Goal: Information Seeking & Learning: Find specific fact

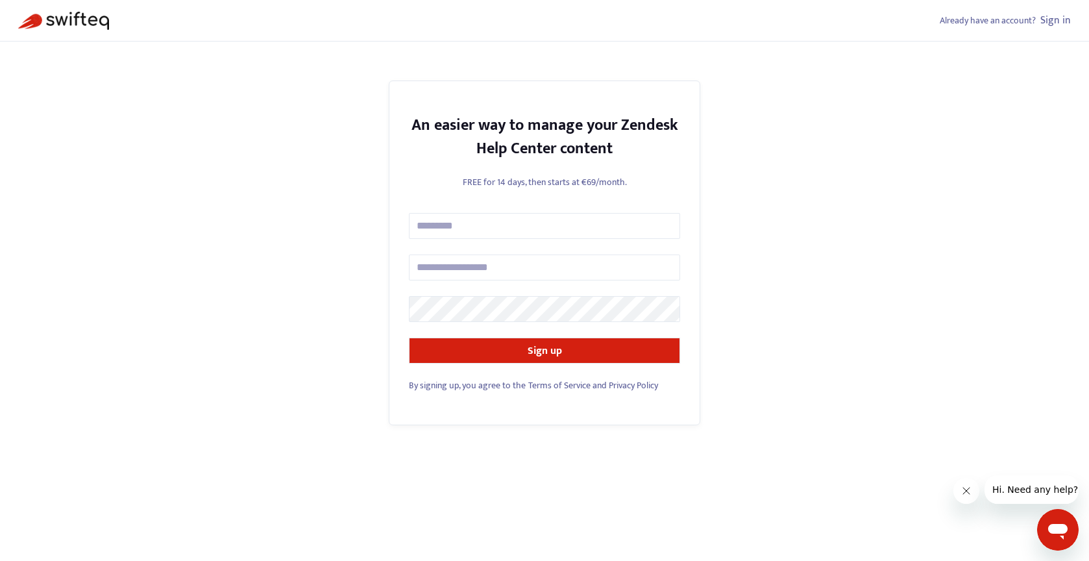
click at [1053, 18] on link "Sign in" at bounding box center [1056, 21] width 31 height 18
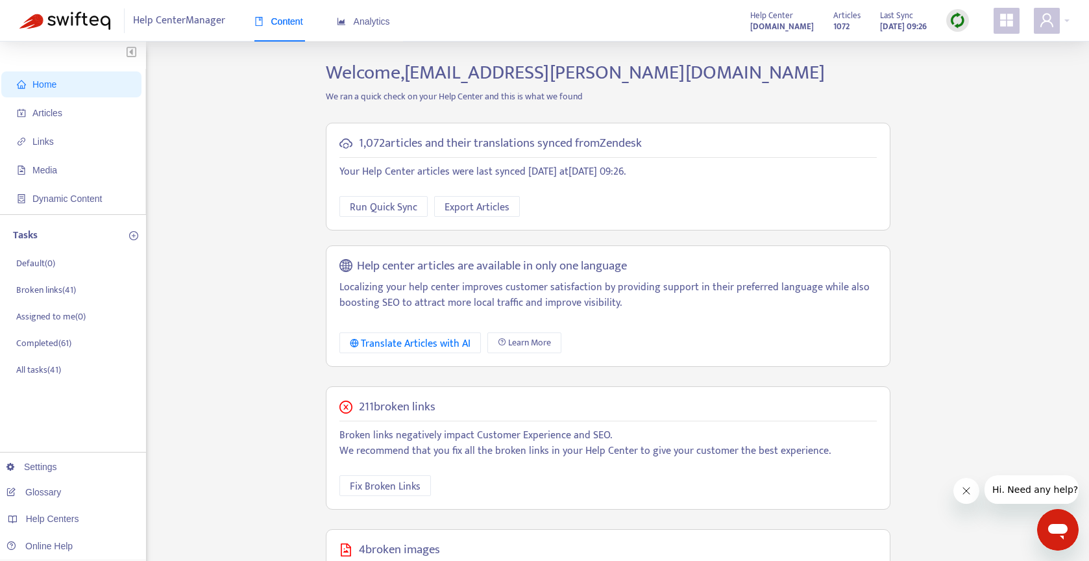
click at [964, 19] on img at bounding box center [958, 20] width 16 height 16
click at [977, 41] on link "Quick Sync" at bounding box center [984, 47] width 55 height 15
click at [87, 114] on span "Articles" at bounding box center [74, 113] width 114 height 26
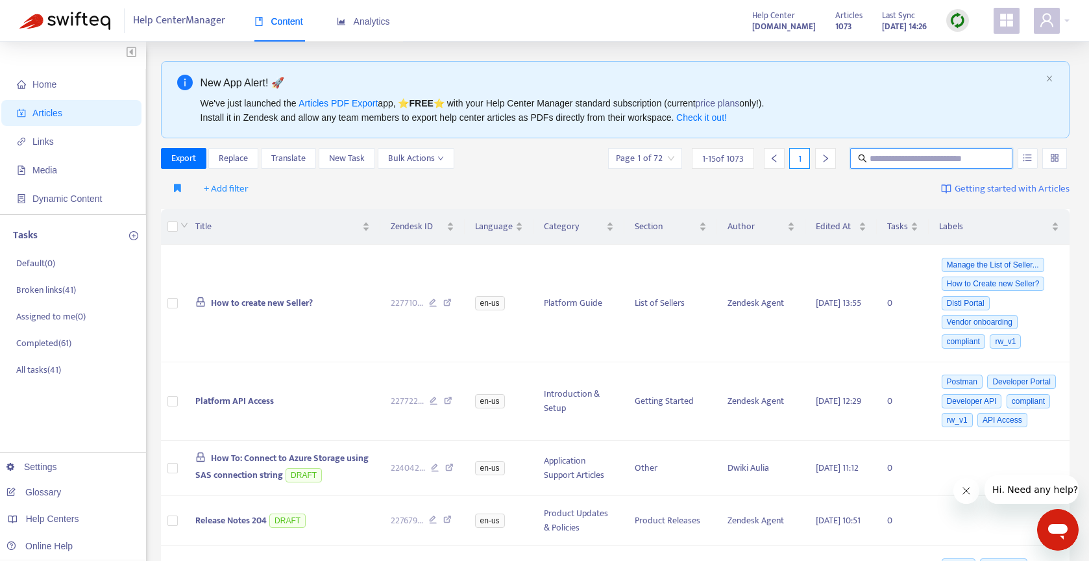
click at [910, 157] on input "text" at bounding box center [932, 158] width 125 height 14
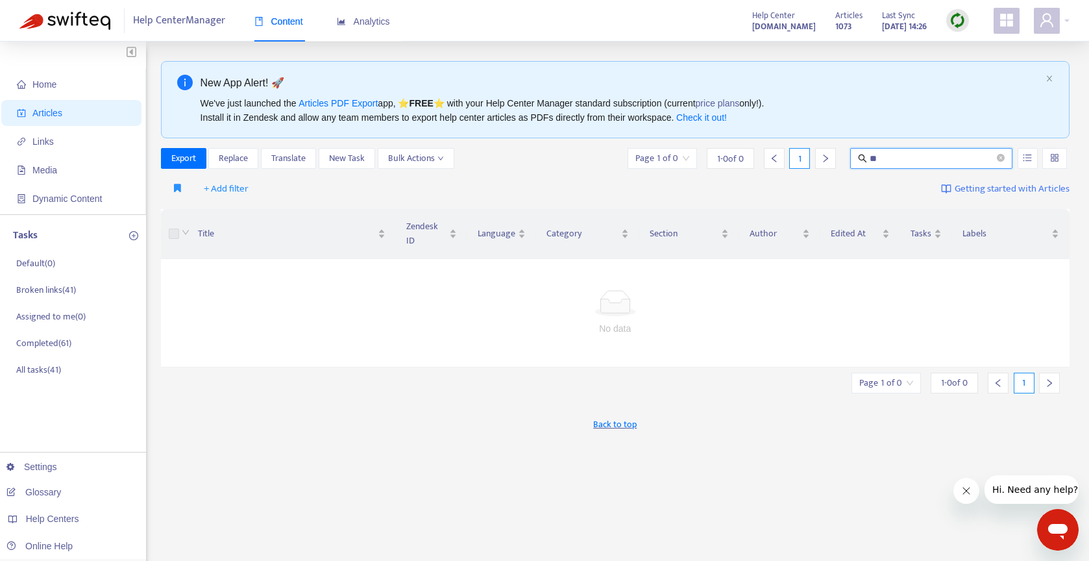
type input "*"
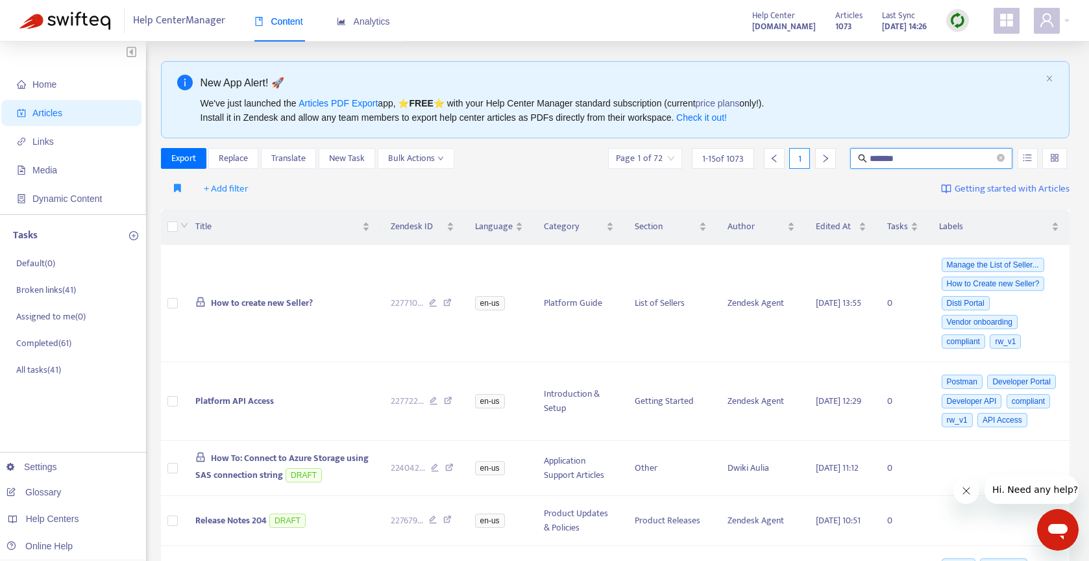
type input "*******"
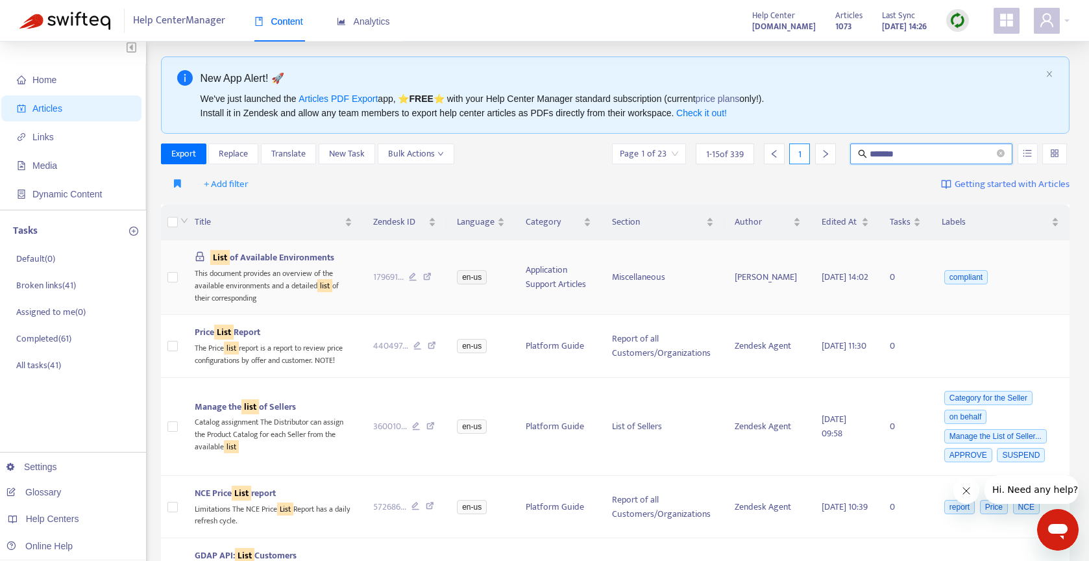
scroll to position [5, 0]
click at [317, 256] on span "List of Available Environments" at bounding box center [272, 256] width 124 height 15
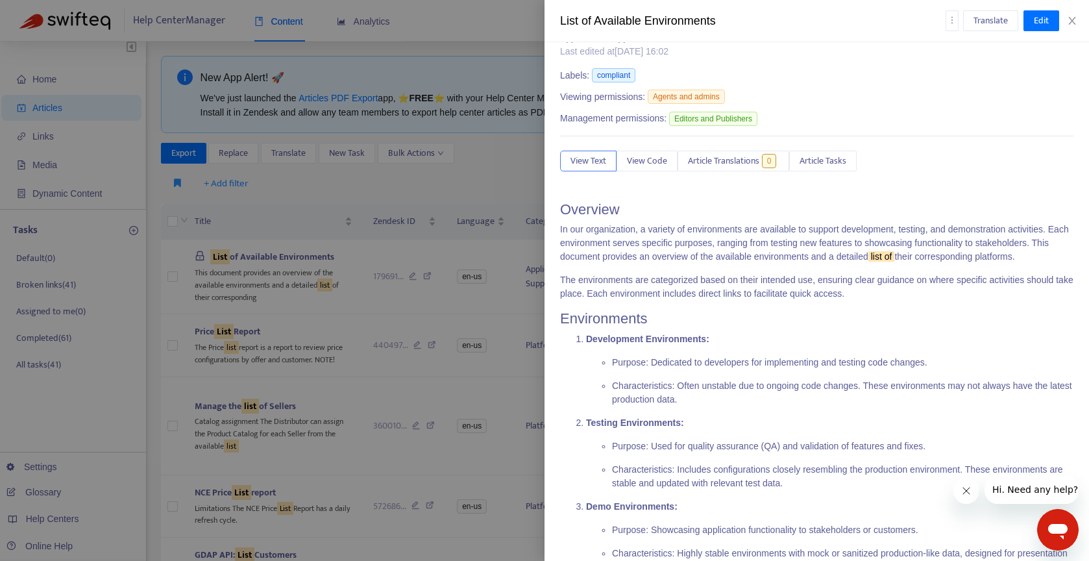
scroll to position [0, 0]
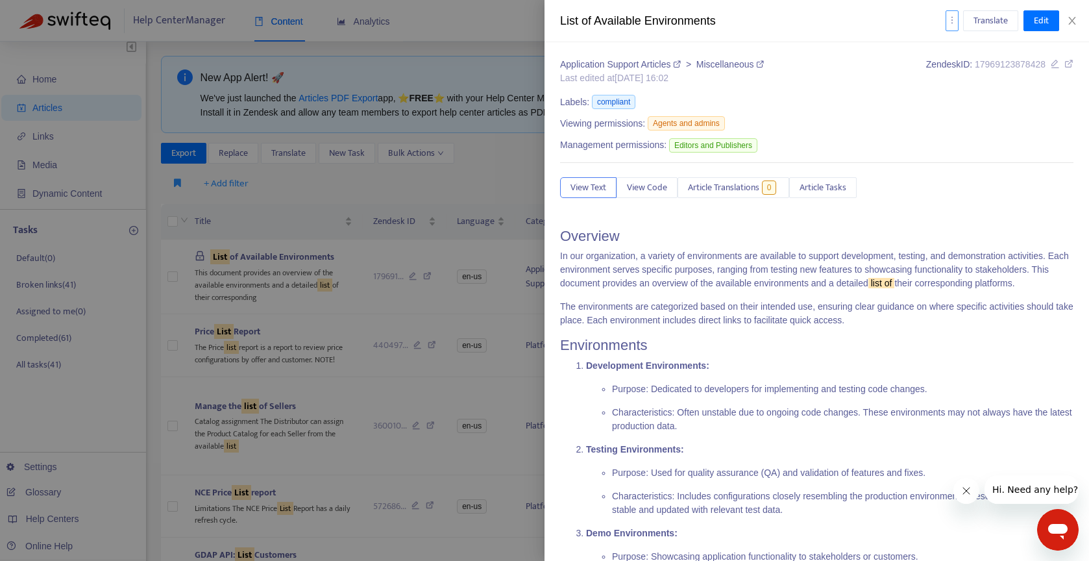
click at [954, 25] on button "button" at bounding box center [952, 20] width 13 height 21
click at [1077, 23] on icon "close" at bounding box center [1072, 21] width 10 height 10
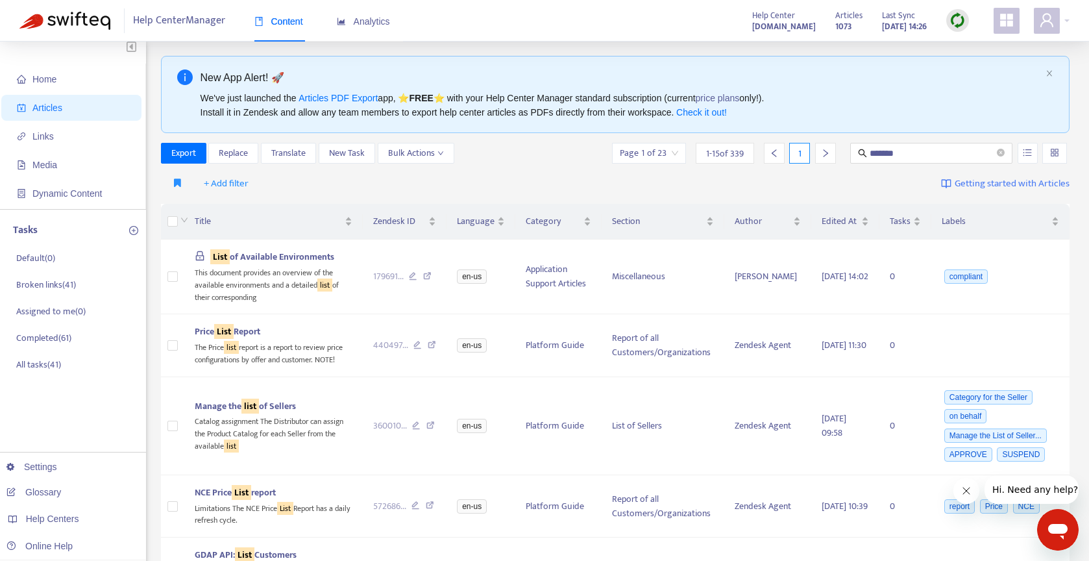
click at [966, 21] on div at bounding box center [958, 20] width 23 height 23
click at [984, 93] on link "Learn More" at bounding box center [985, 94] width 57 height 15
click at [945, 21] on div "Articles 1073 Last Sync [DATE] 14:26" at bounding box center [902, 21] width 153 height 26
click at [947, 21] on div at bounding box center [958, 20] width 23 height 23
click at [971, 66] on link "Full Sync" at bounding box center [980, 67] width 47 height 15
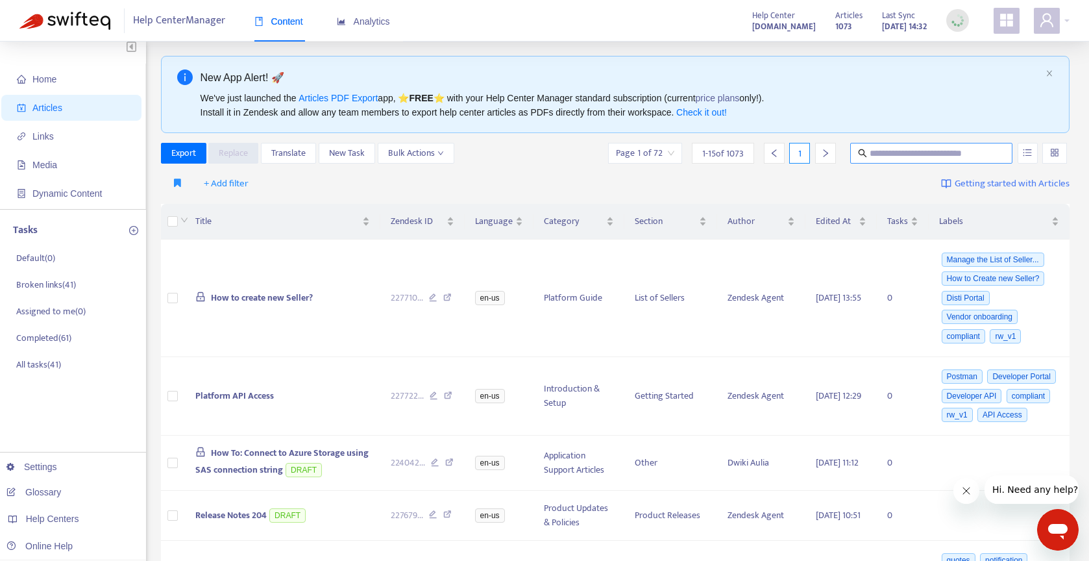
click at [935, 153] on input "text" at bounding box center [932, 153] width 125 height 14
type input "*******"
click at [914, 153] on input "*******" at bounding box center [932, 153] width 125 height 14
click at [323, 185] on div "+ Add filter Getting started with Articles" at bounding box center [616, 184] width 910 height 31
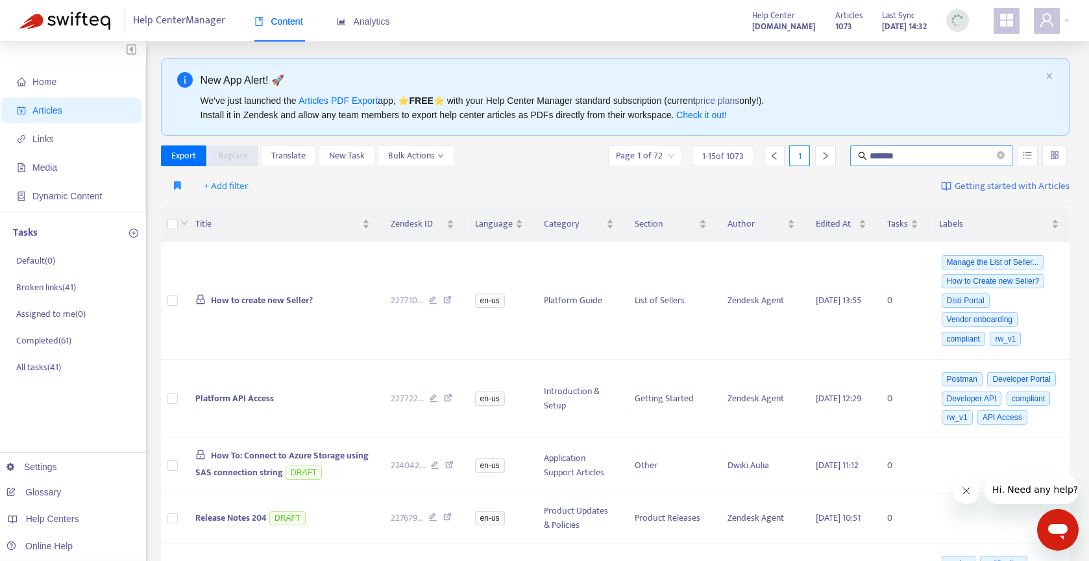
click at [944, 153] on input "*******" at bounding box center [932, 156] width 125 height 14
drag, startPoint x: 813, startPoint y: 157, endPoint x: 778, endPoint y: 154, distance: 34.6
click at [779, 154] on div "Page 1 of 72 1 - 15 of 1073 1 *******" at bounding box center [838, 155] width 464 height 21
click at [284, 301] on span "How to create new Seller?" at bounding box center [262, 300] width 102 height 15
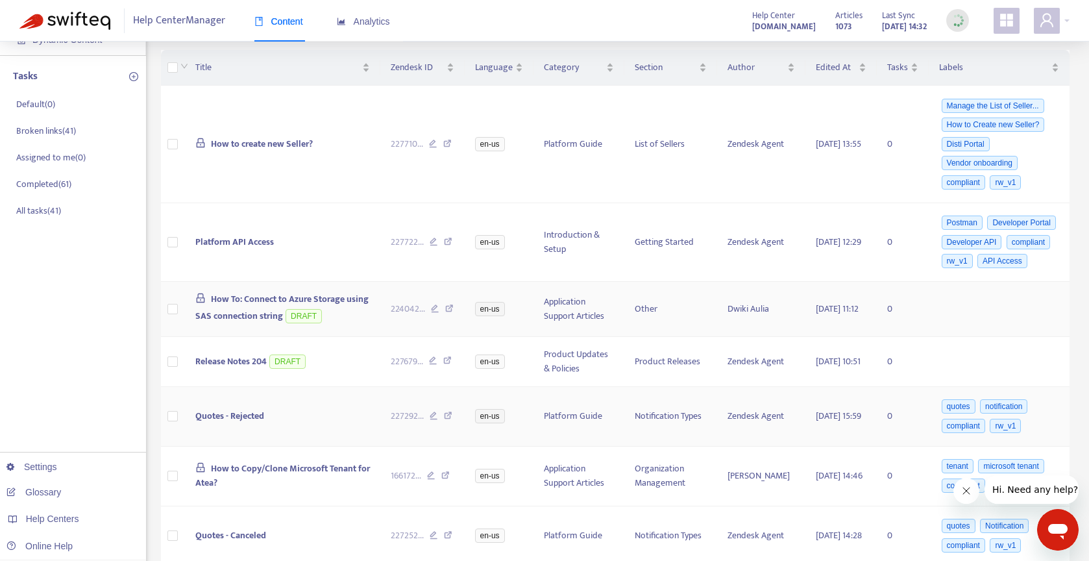
scroll to position [161, 0]
